Goal: Information Seeking & Learning: Compare options

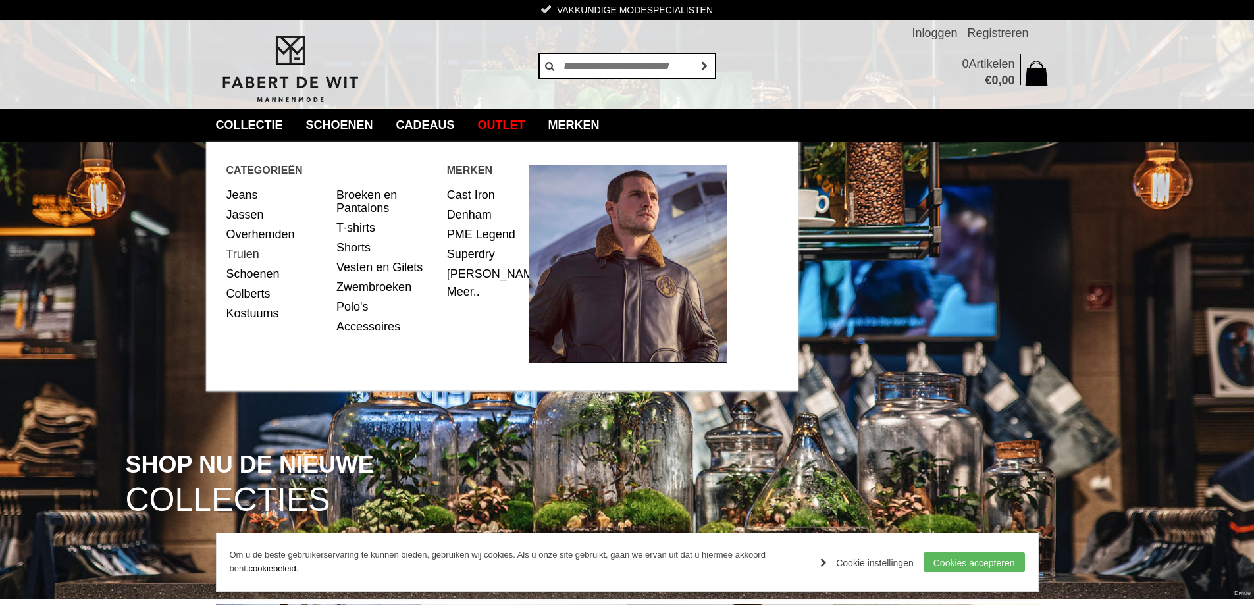
click at [247, 254] on link "Truien" at bounding box center [276, 254] width 101 height 20
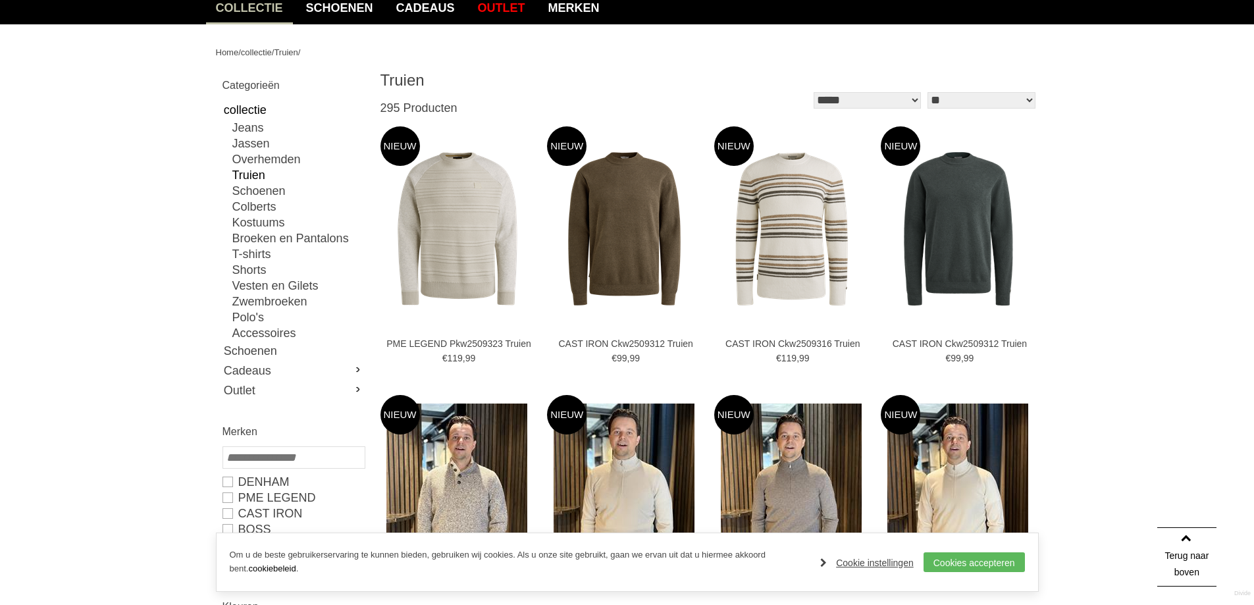
scroll to position [66, 0]
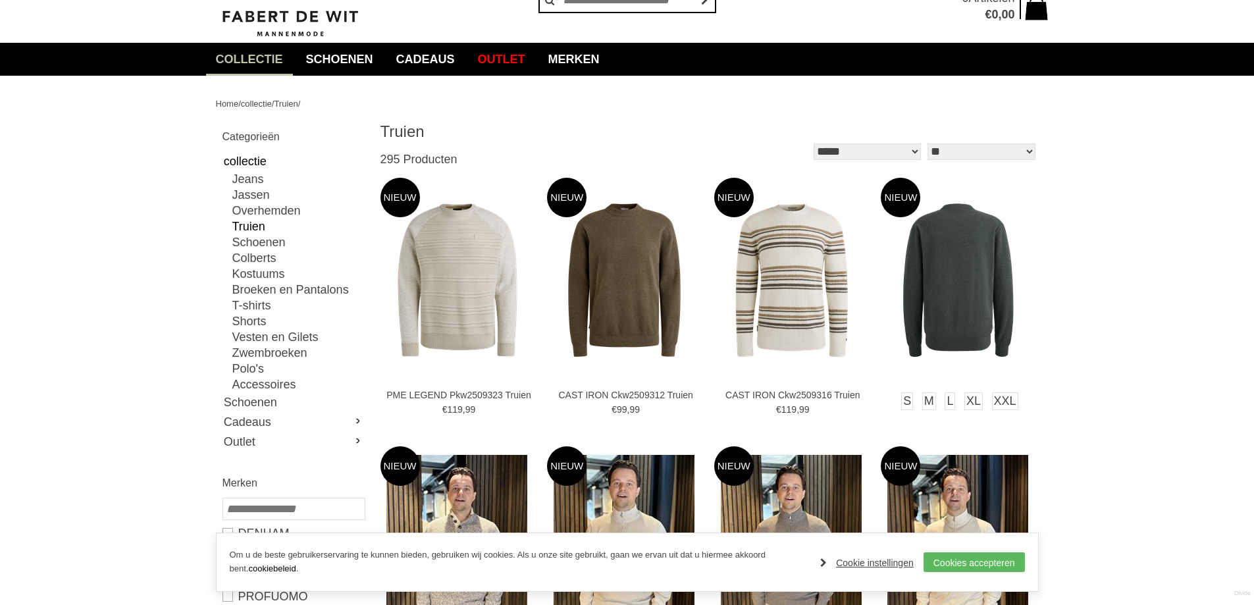
click at [919, 284] on img at bounding box center [958, 280] width 155 height 155
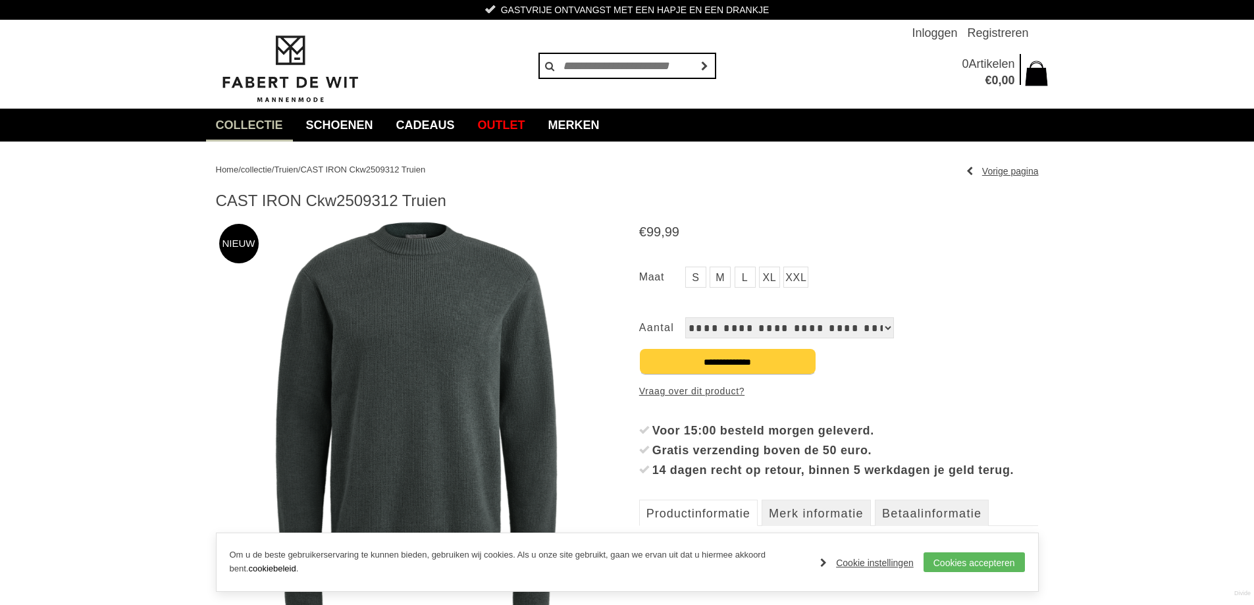
click at [421, 274] on img at bounding box center [416, 420] width 400 height 400
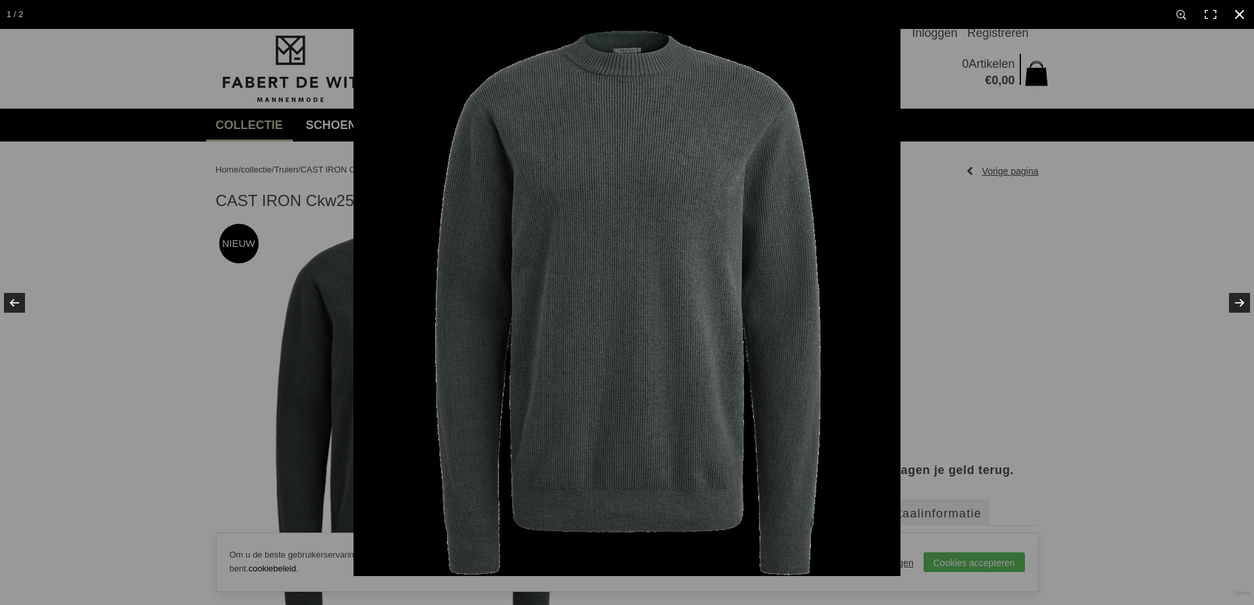
click at [1129, 244] on div at bounding box center [980, 331] width 1254 height 605
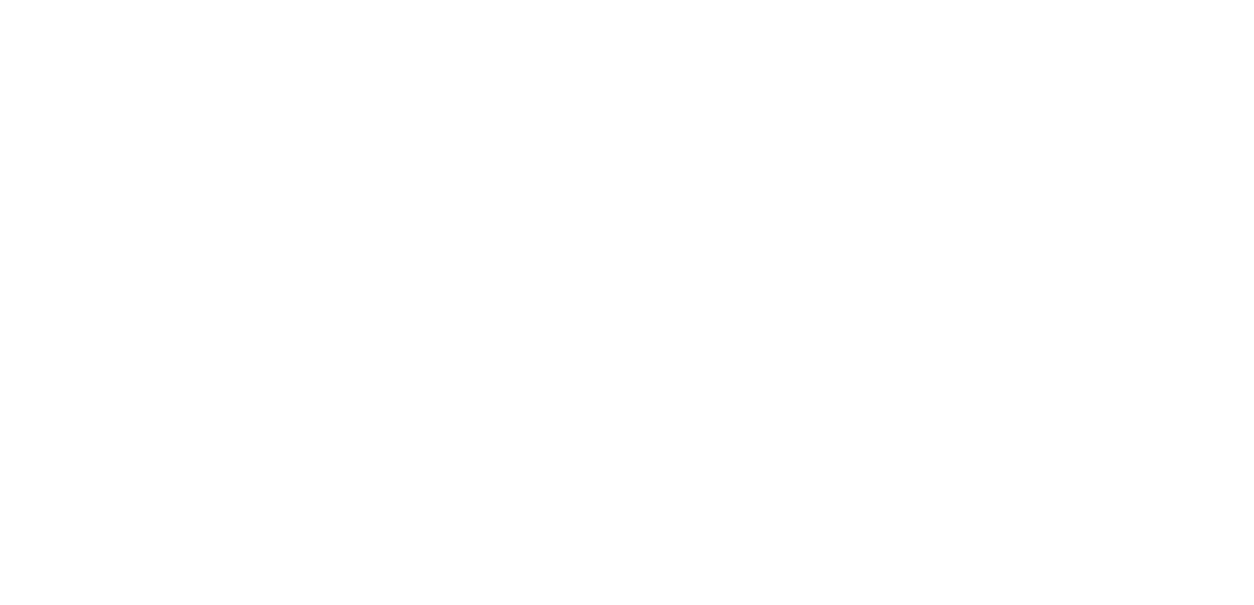
scroll to position [66, 0]
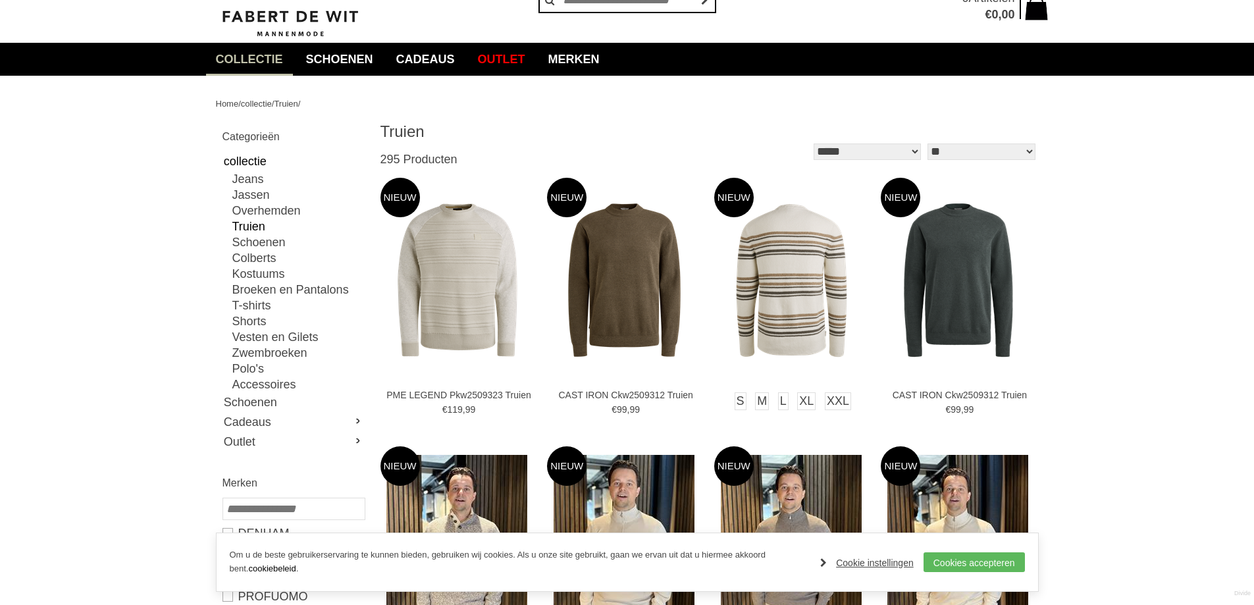
click at [771, 250] on img at bounding box center [791, 280] width 155 height 155
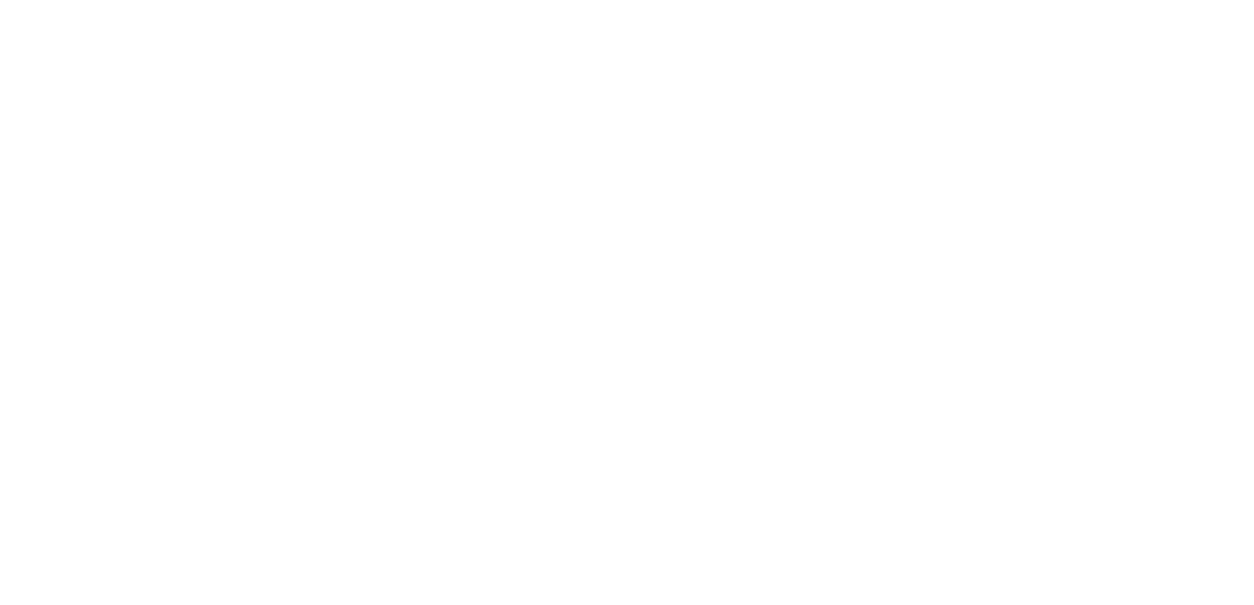
scroll to position [66, 0]
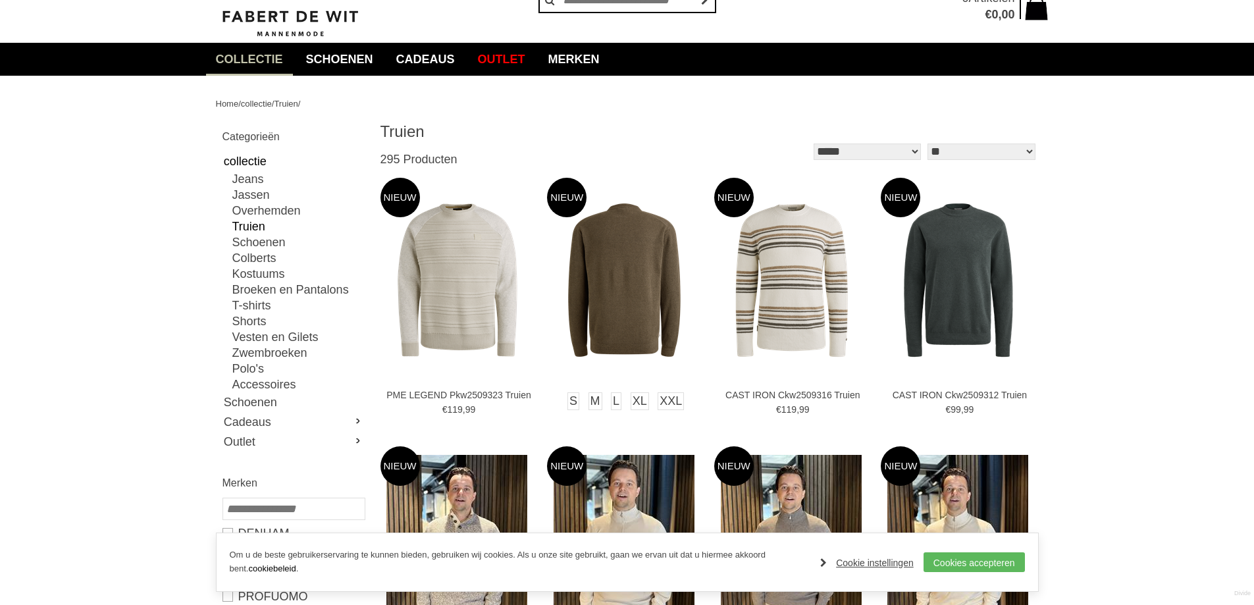
click at [618, 245] on img at bounding box center [624, 280] width 155 height 155
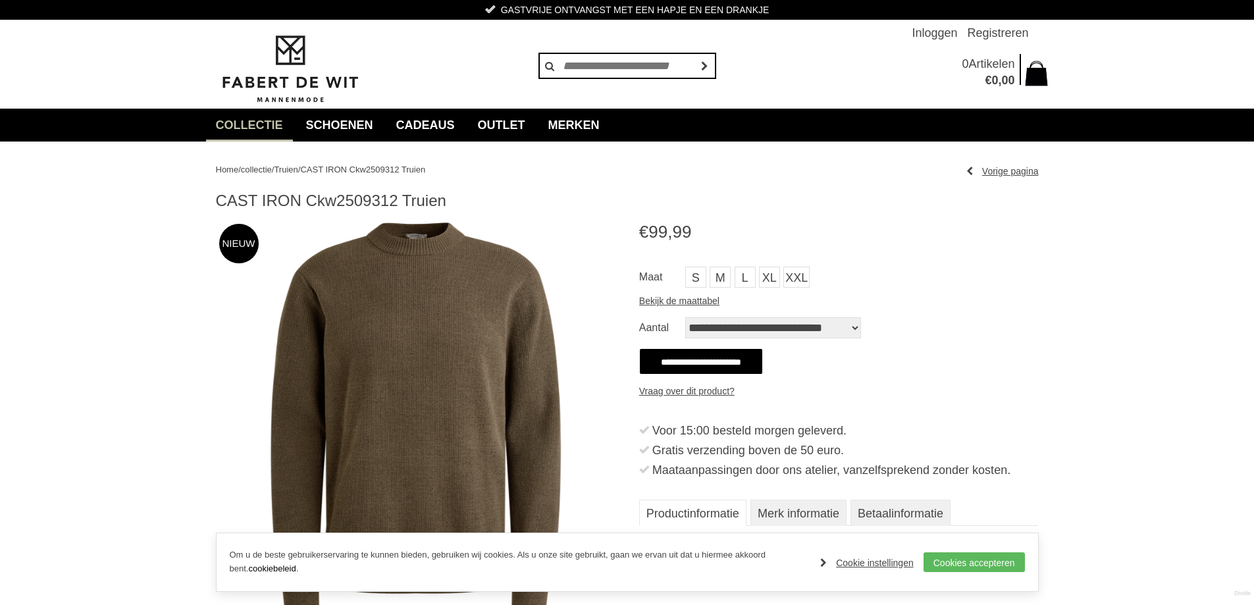
click at [420, 349] on img at bounding box center [416, 420] width 400 height 400
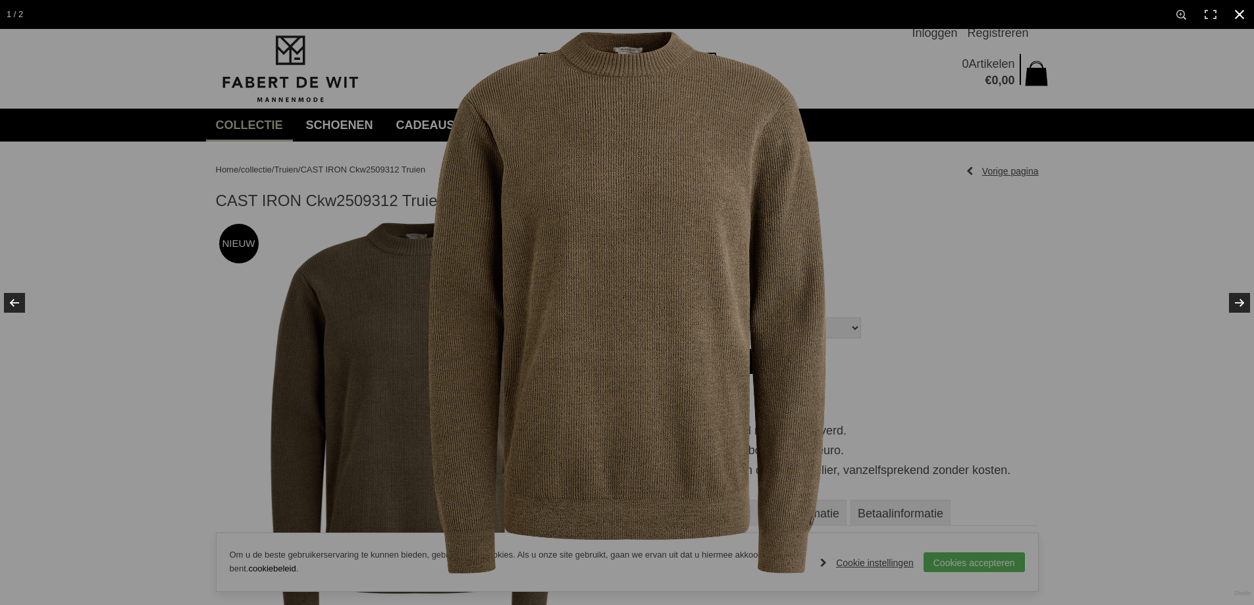
click at [1062, 246] on div at bounding box center [980, 331] width 1254 height 605
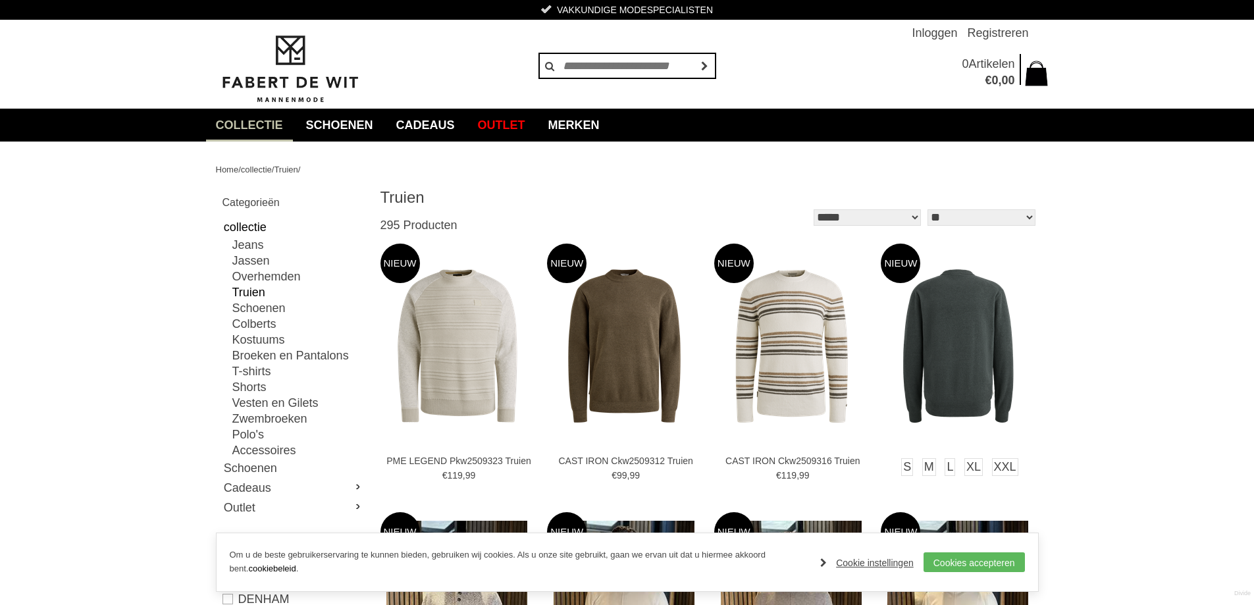
click at [956, 331] on img at bounding box center [958, 346] width 155 height 155
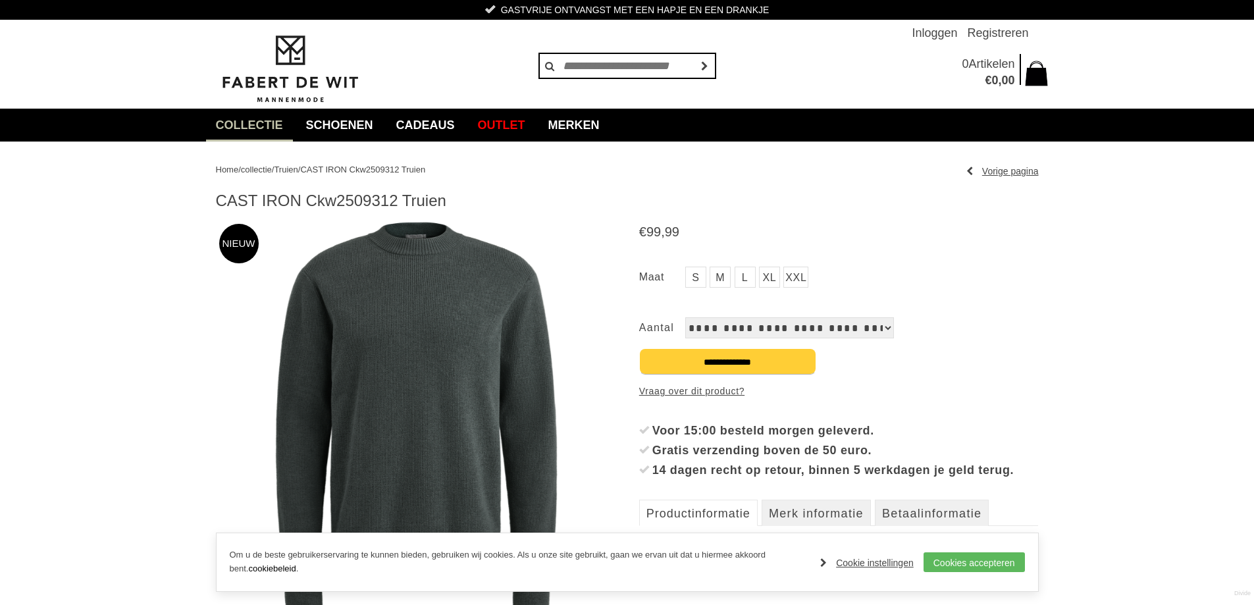
click at [469, 321] on img at bounding box center [416, 420] width 400 height 400
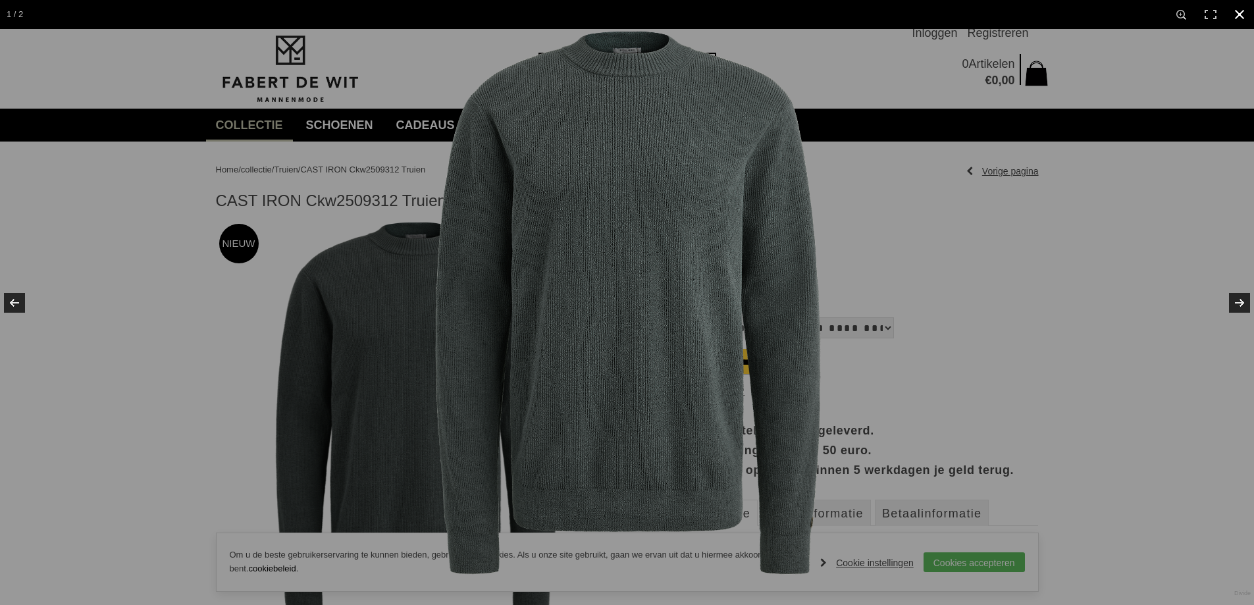
click at [1153, 265] on div at bounding box center [980, 331] width 1254 height 605
